Goal: Book appointment/travel/reservation

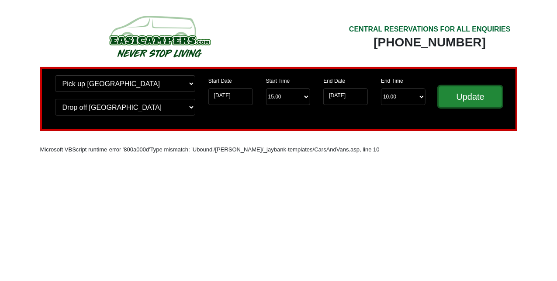
click at [470, 98] on input "Update" at bounding box center [471, 96] width 64 height 21
click at [460, 101] on input "Update" at bounding box center [471, 96] width 64 height 21
